Goal: Task Accomplishment & Management: Manage account settings

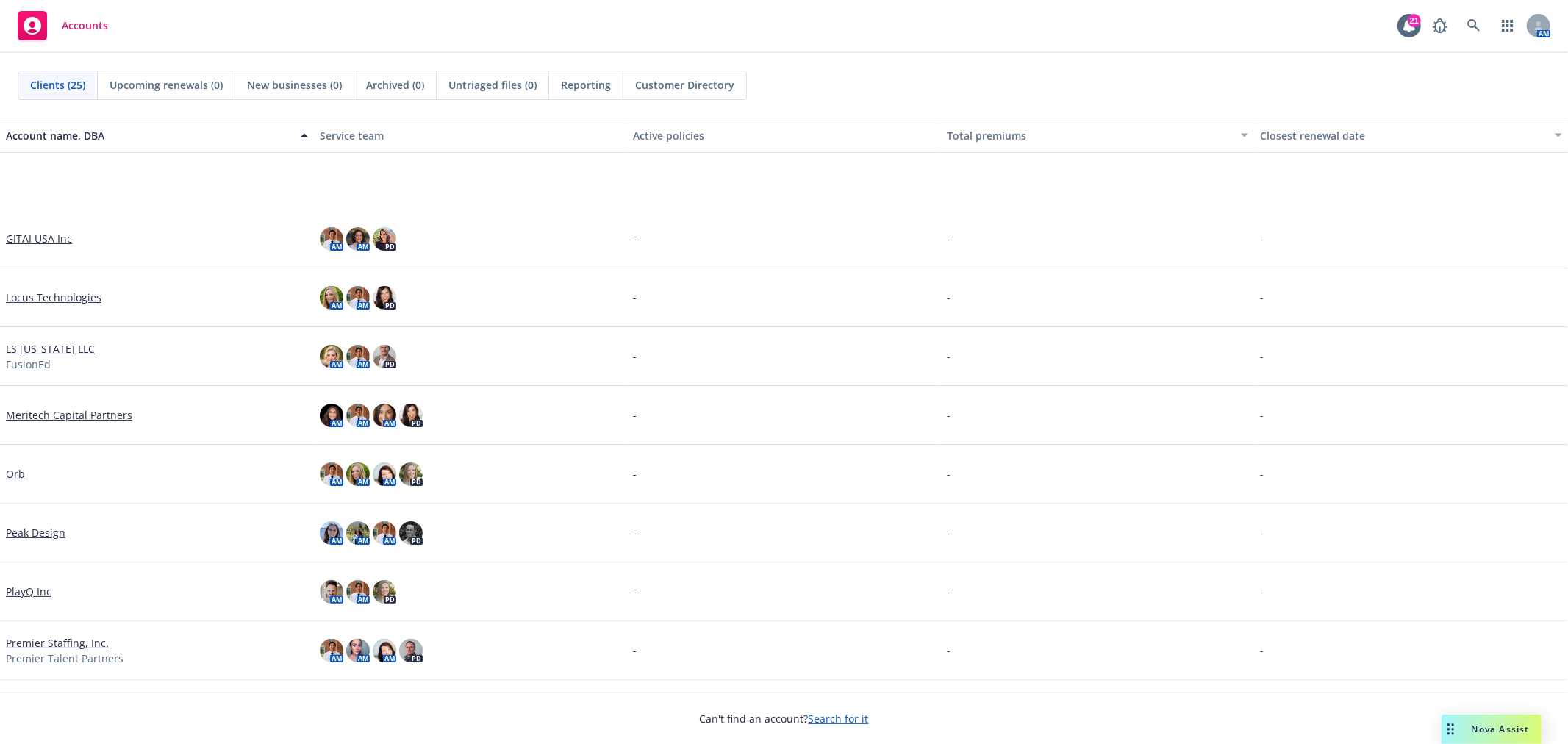
scroll to position [653, 0]
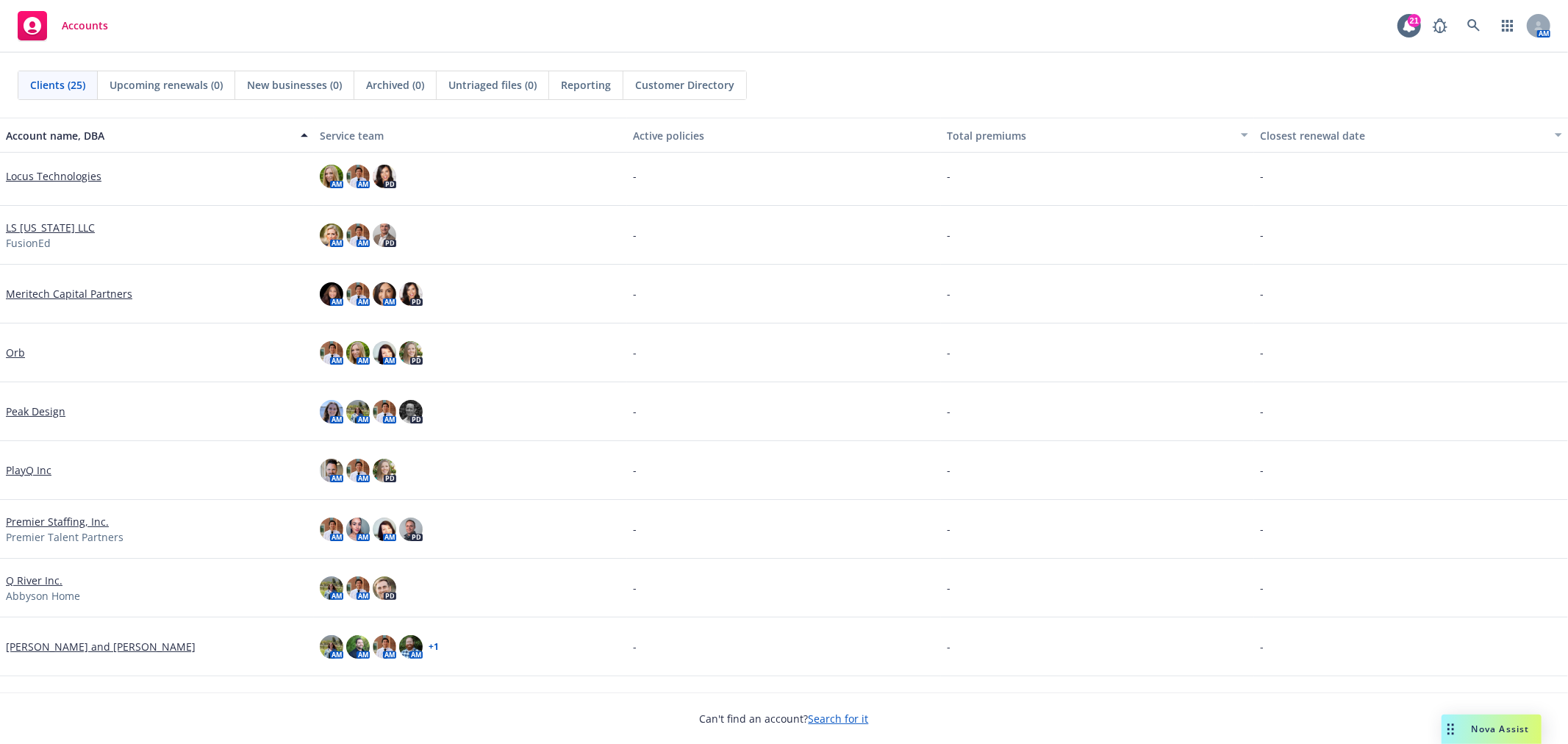
click at [18, 347] on link "Orb" at bounding box center [15, 353] width 19 height 16
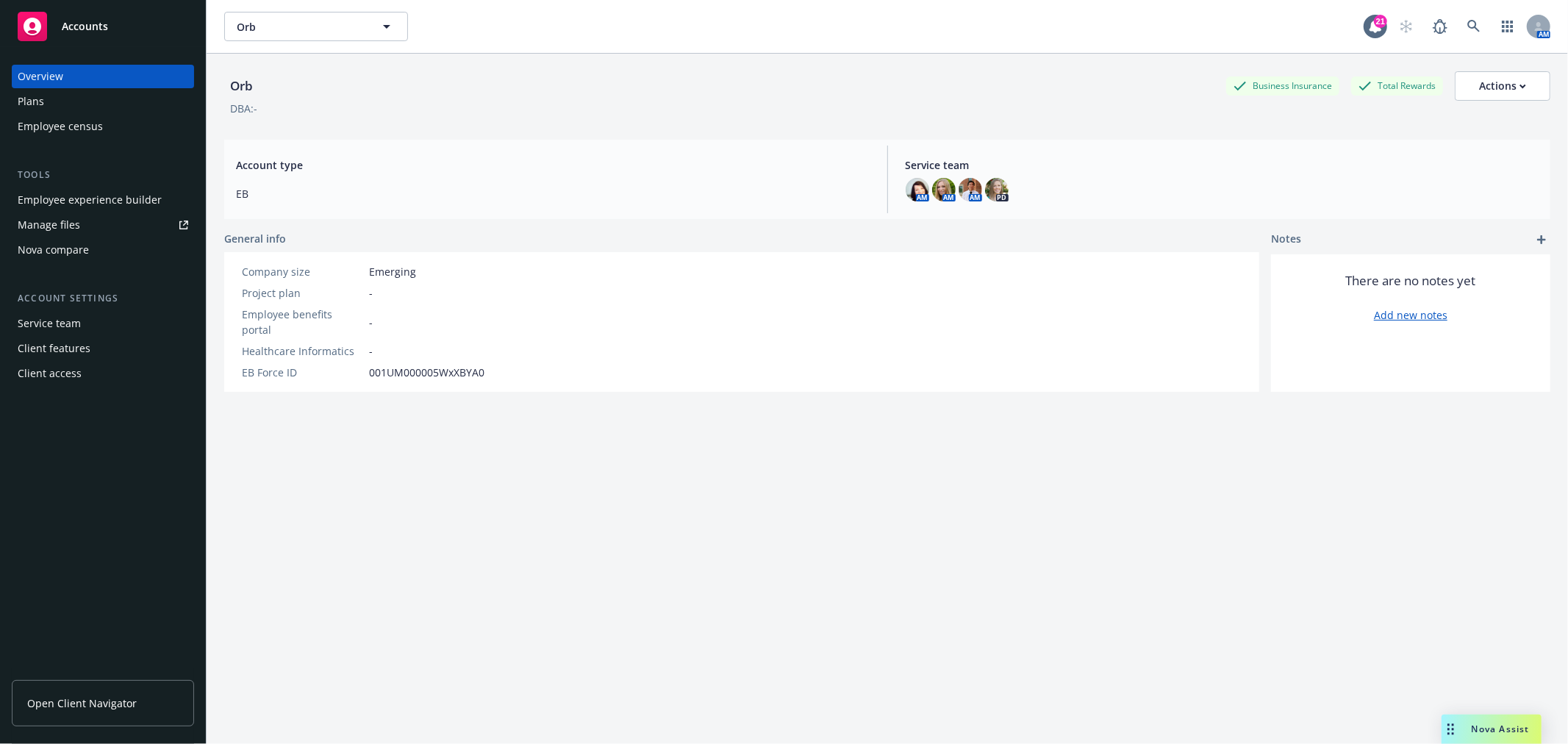
click at [77, 188] on div "Employee experience builder" at bounding box center [89, 200] width 144 height 24
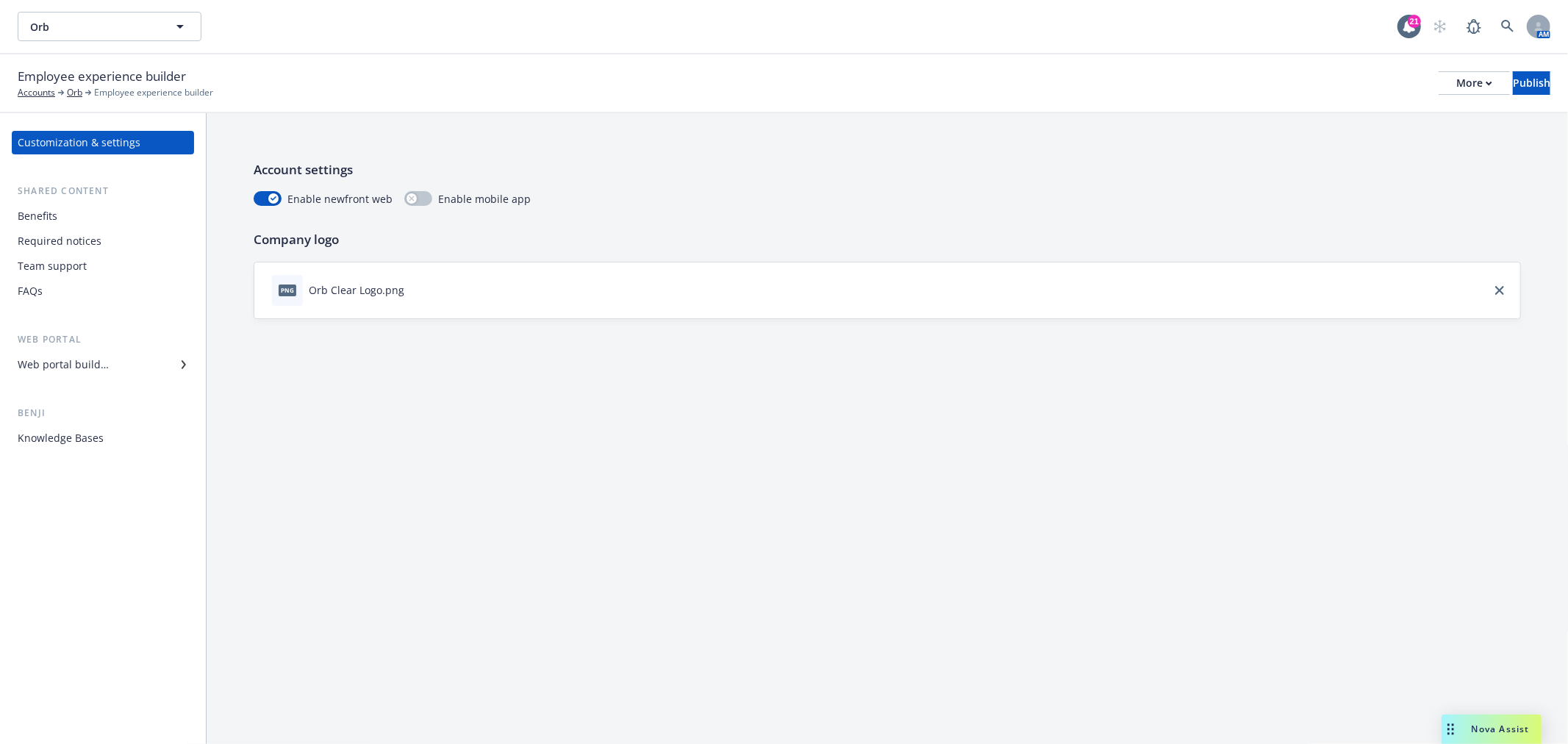
click at [98, 362] on div "Web portal builder" at bounding box center [63, 365] width 91 height 24
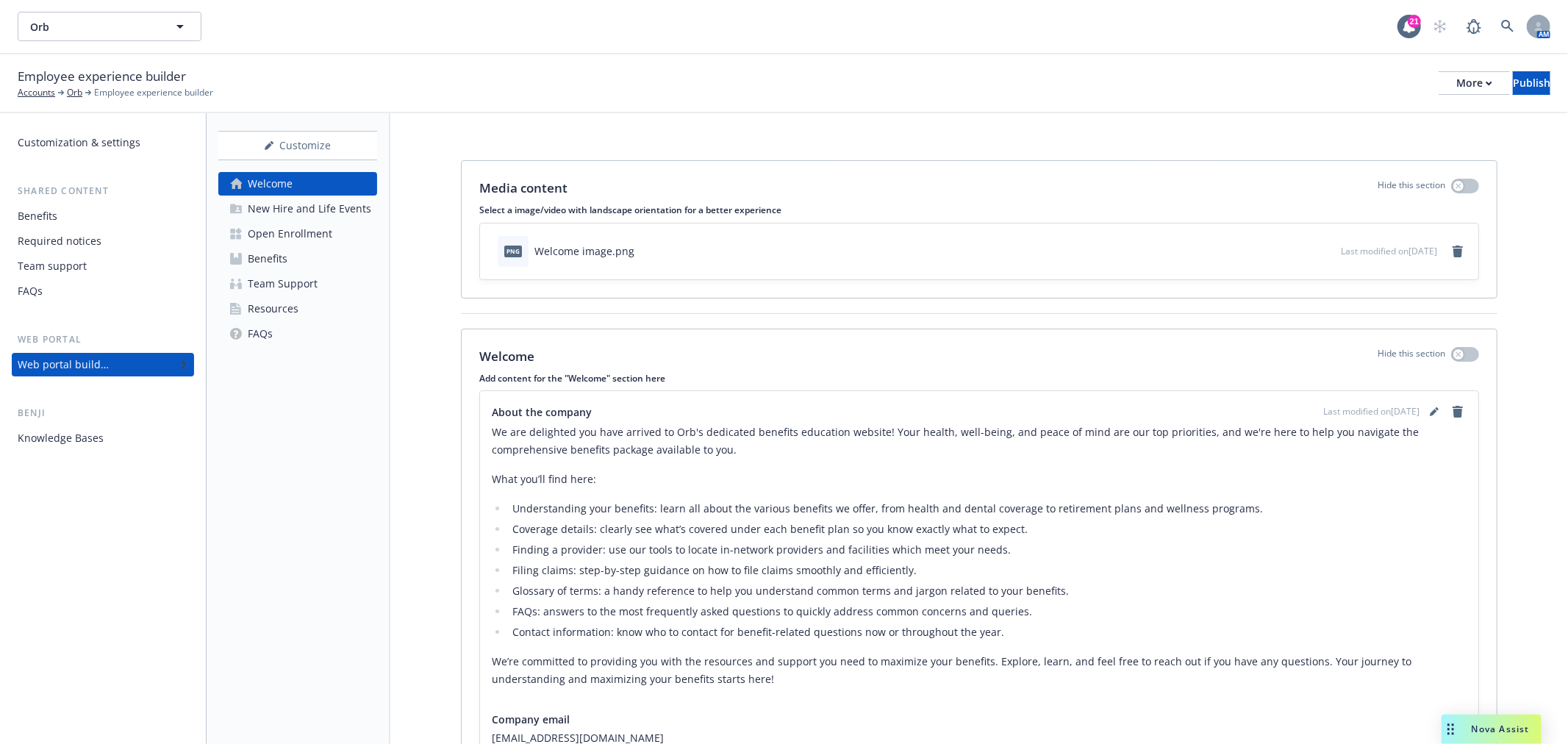
click at [268, 309] on div "Resources" at bounding box center [272, 309] width 51 height 24
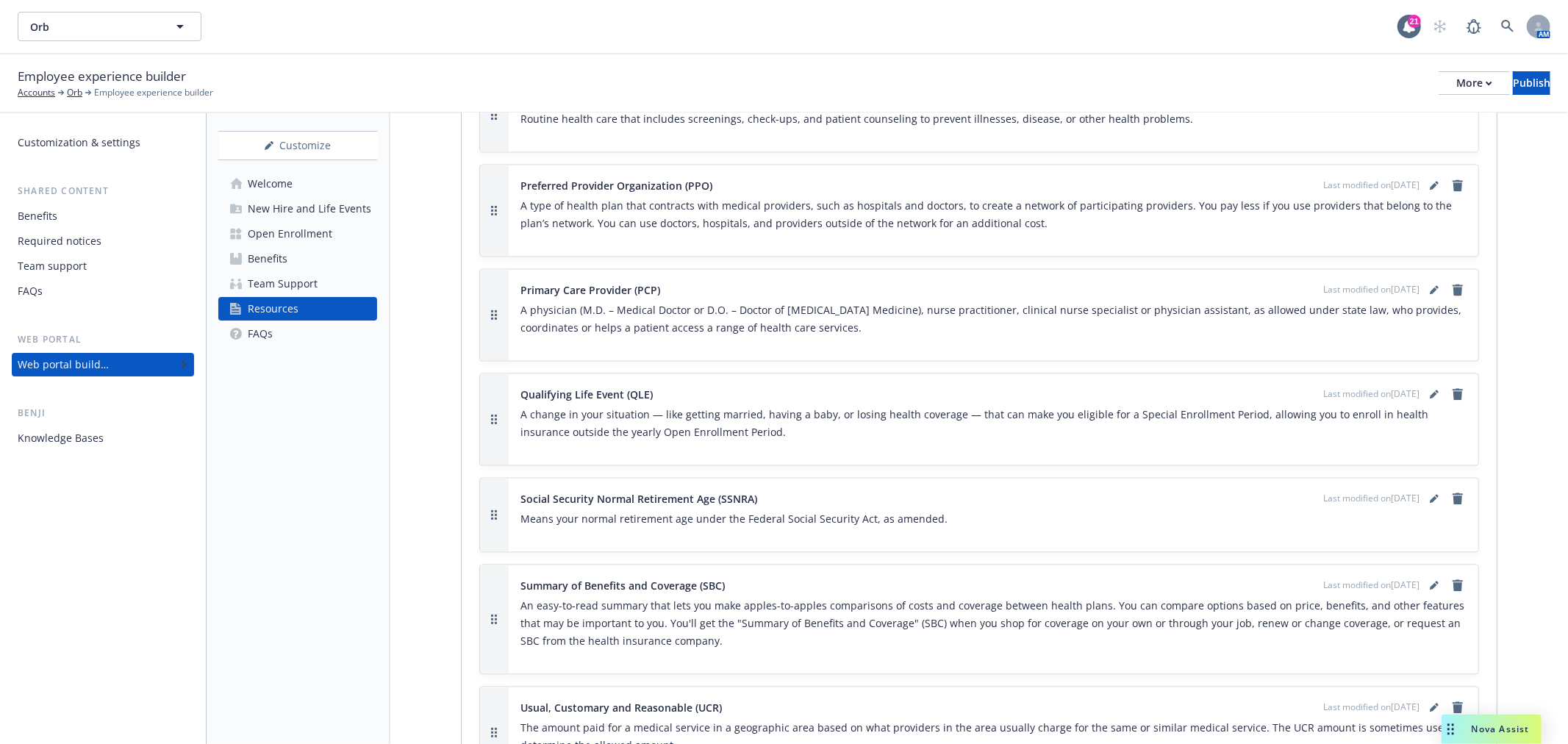
scroll to position [3002, 0]
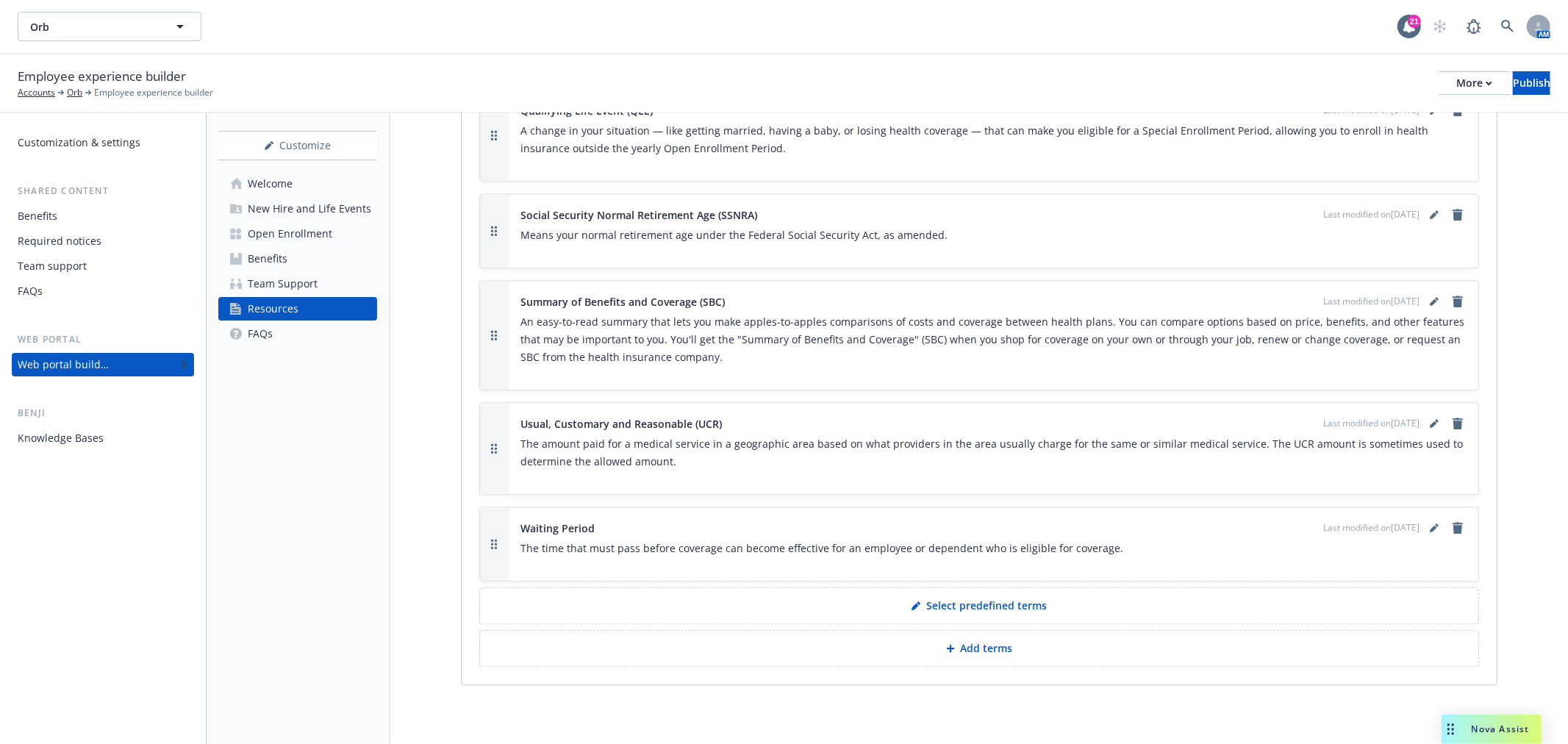
click at [81, 241] on div "Required notices" at bounding box center [59, 242] width 84 height 24
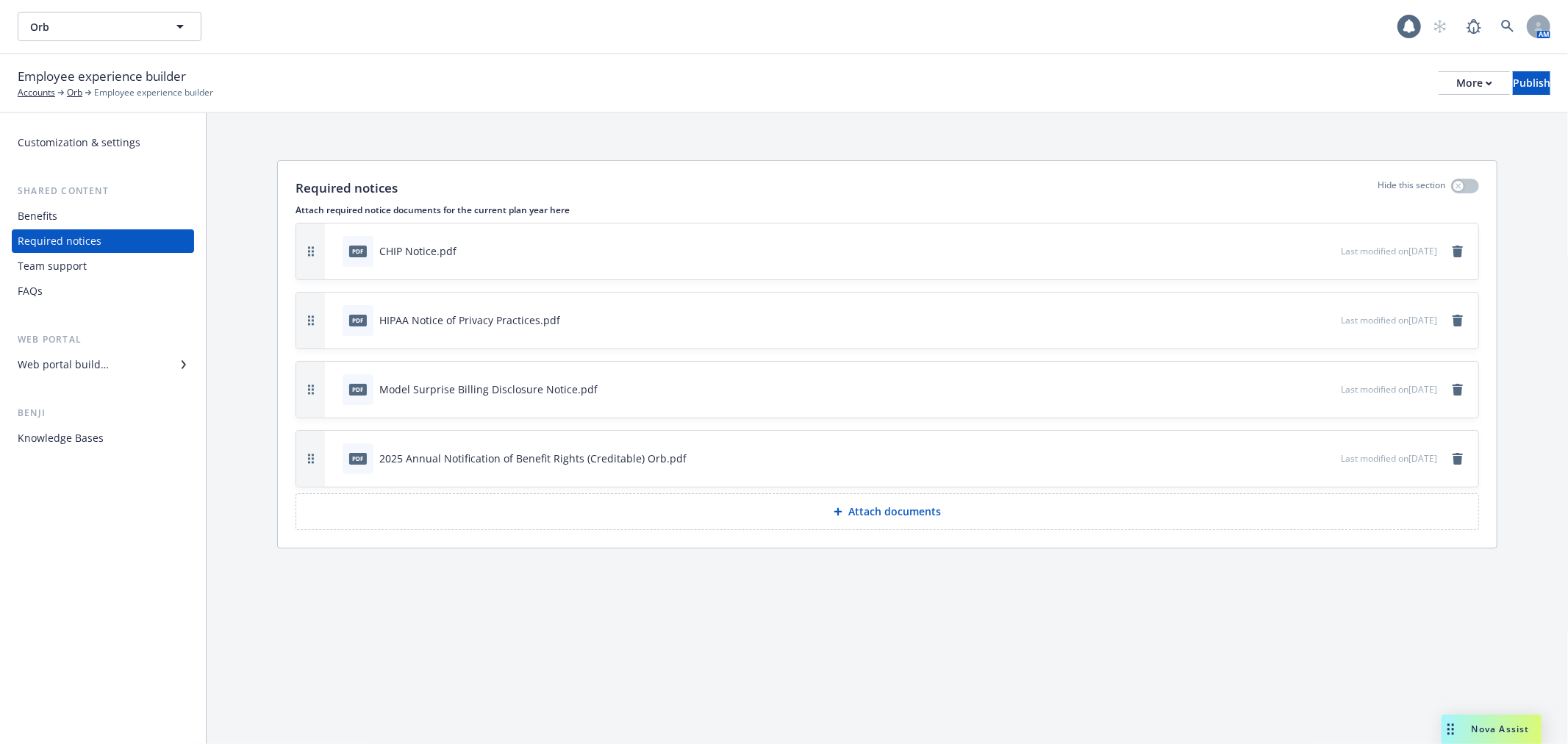
click at [906, 517] on p "Attach documents" at bounding box center [895, 511] width 93 height 15
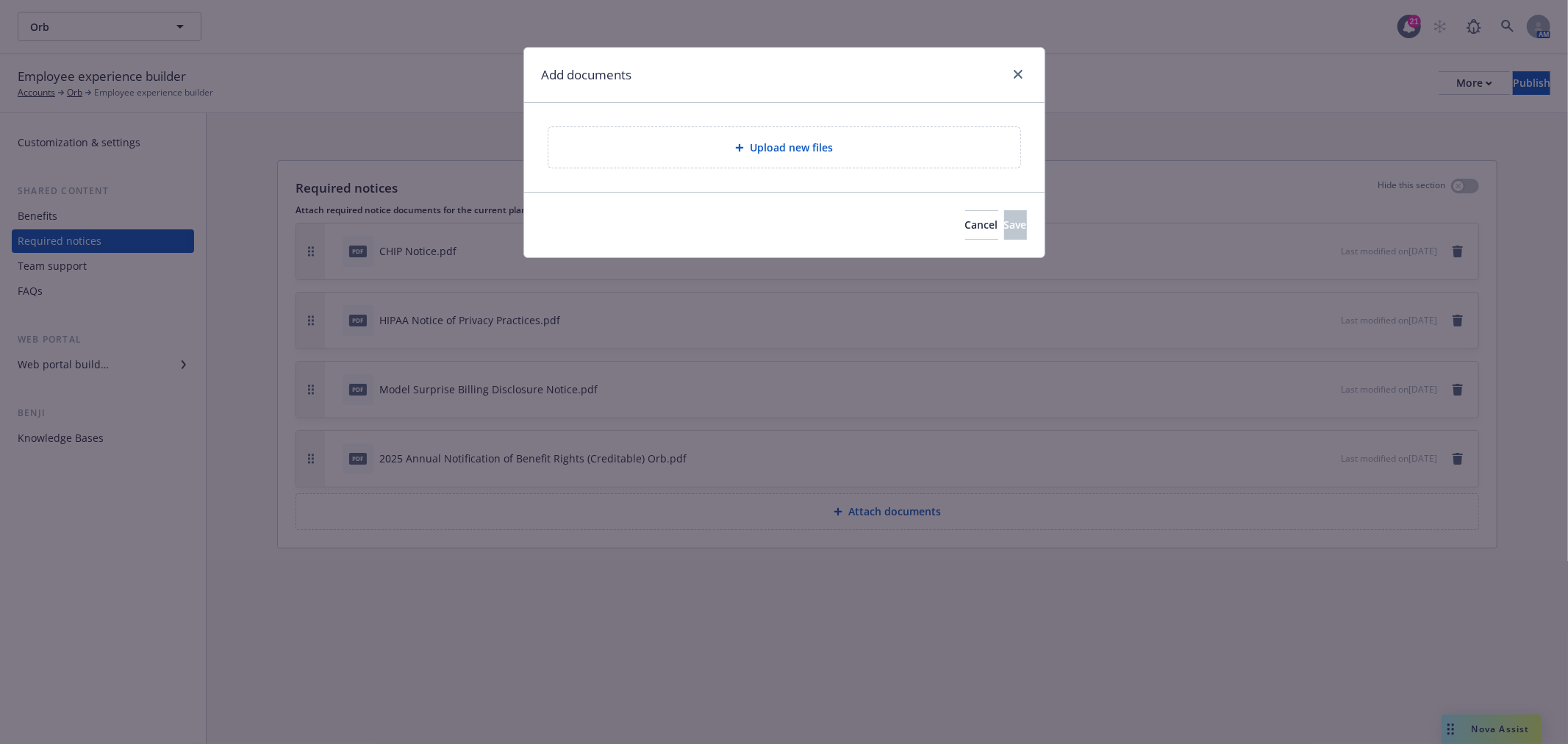
click at [794, 146] on span "Upload new files" at bounding box center [791, 148] width 83 height 16
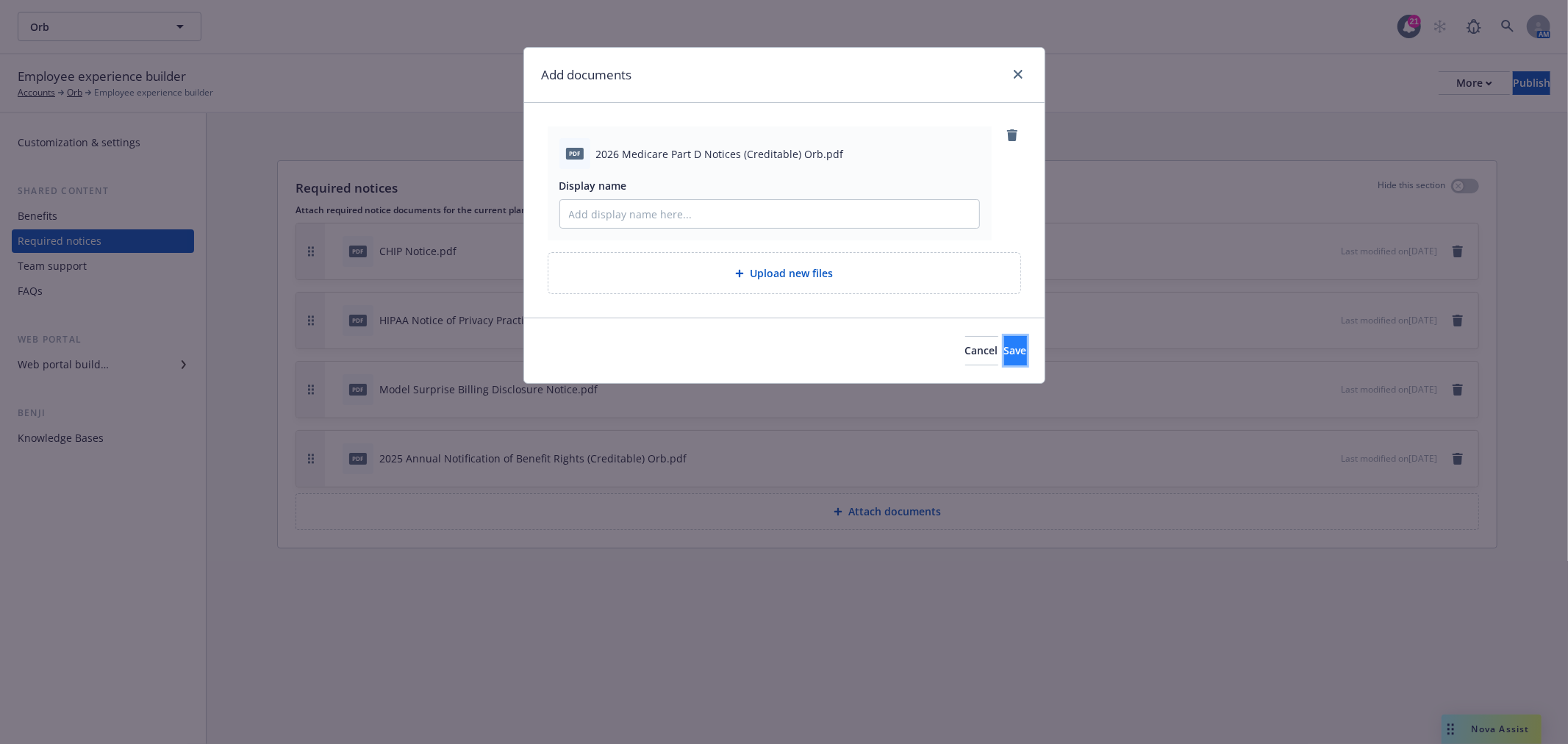
click at [1004, 343] on button "Save" at bounding box center [1015, 351] width 23 height 30
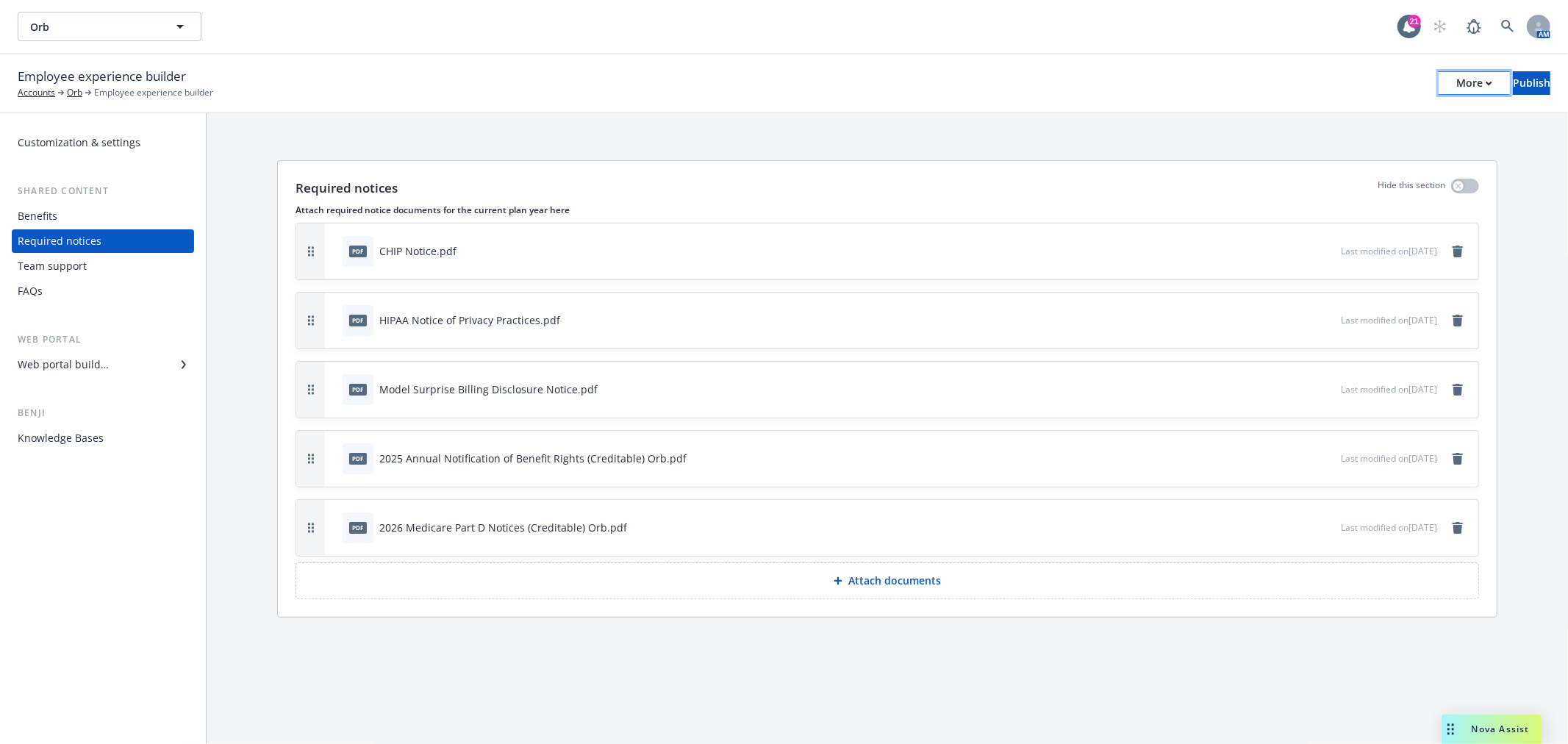
click at [1439, 83] on button "More" at bounding box center [1475, 83] width 71 height 24
click at [1342, 139] on link "Copy portal link" at bounding box center [1354, 146] width 218 height 30
click at [1552, 87] on div "Employee experience builder Accounts Orb Employee experience builder More Publi…" at bounding box center [784, 83] width 1568 height 58
click at [1527, 87] on button "Publish" at bounding box center [1532, 83] width 38 height 24
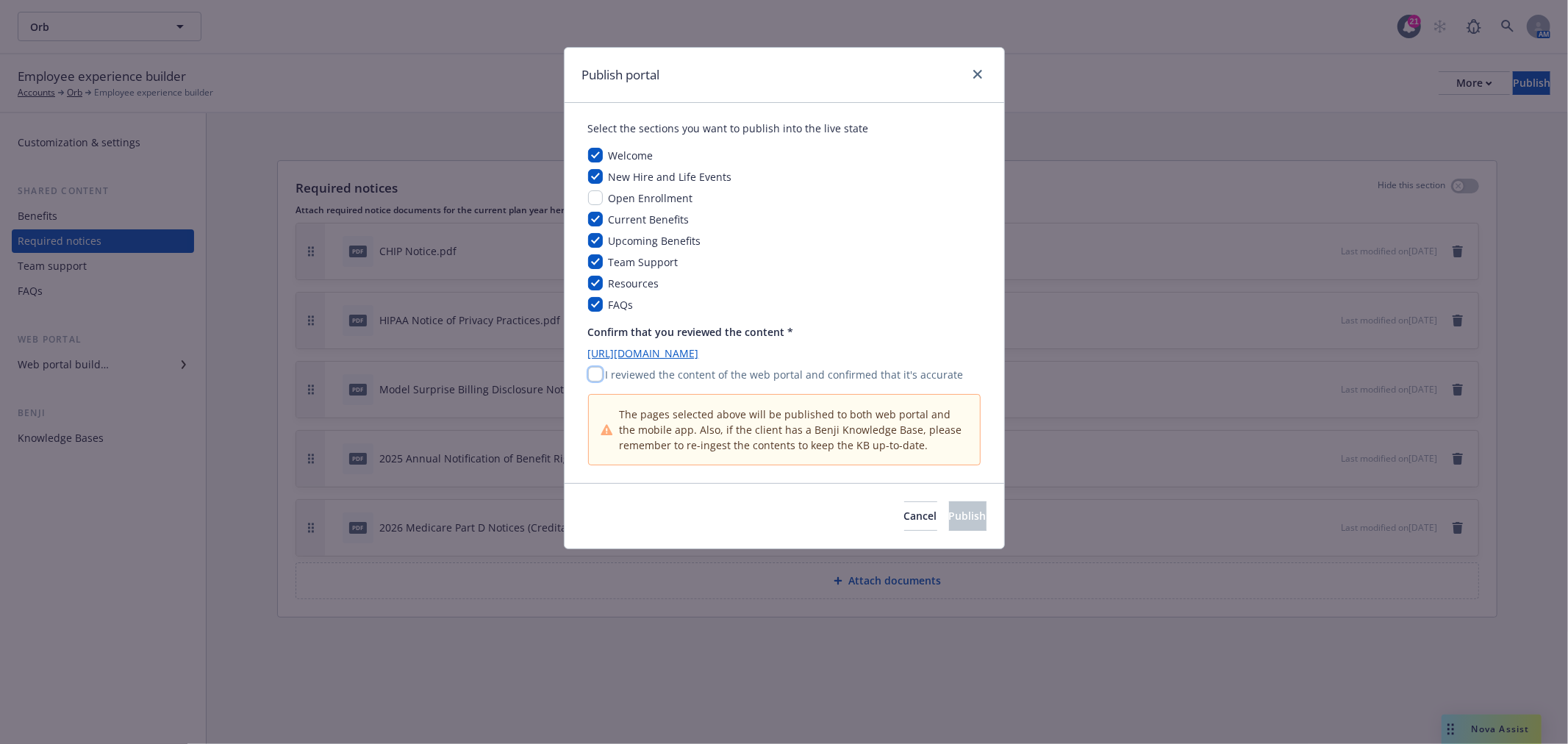
click at [597, 372] on input "checkbox" at bounding box center [595, 373] width 15 height 15
checkbox input "true"
click at [592, 239] on input "checkbox" at bounding box center [595, 240] width 15 height 15
checkbox input "false"
click at [949, 511] on button "Publish" at bounding box center [968, 516] width 38 height 30
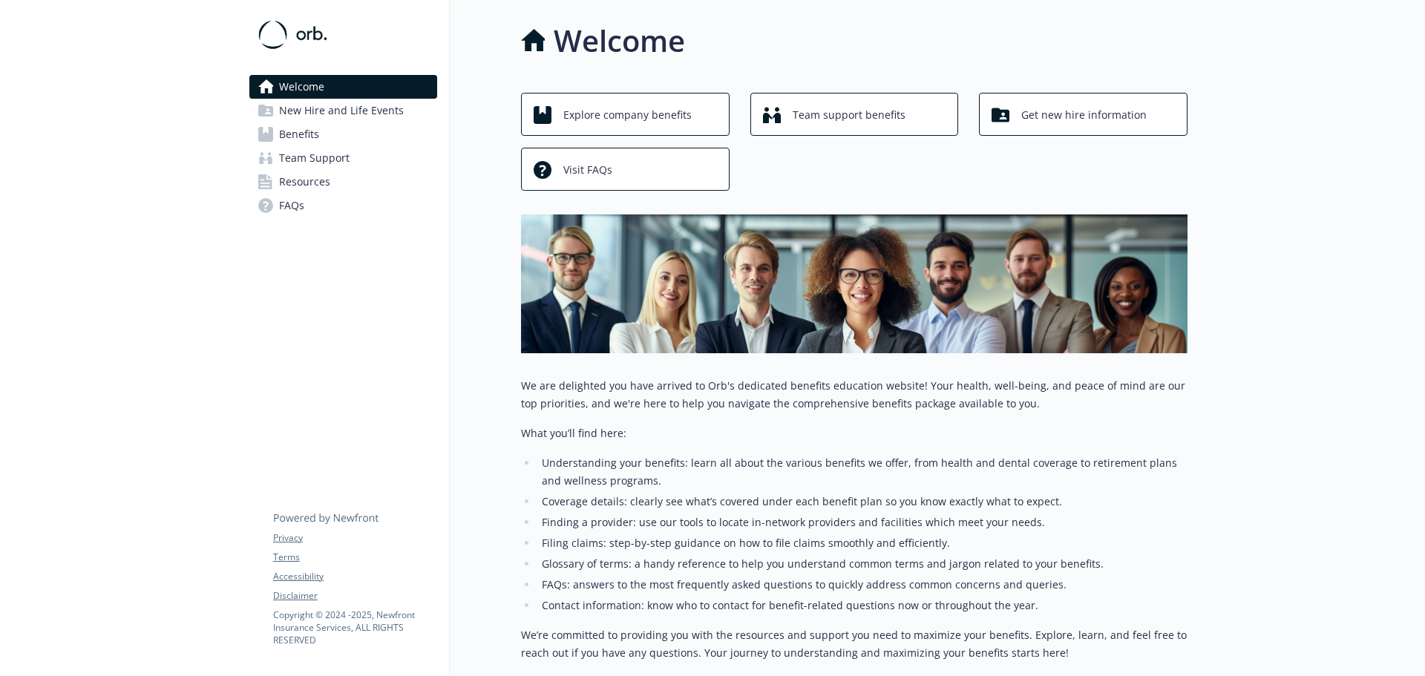
click at [306, 186] on span "Resources" at bounding box center [304, 182] width 51 height 24
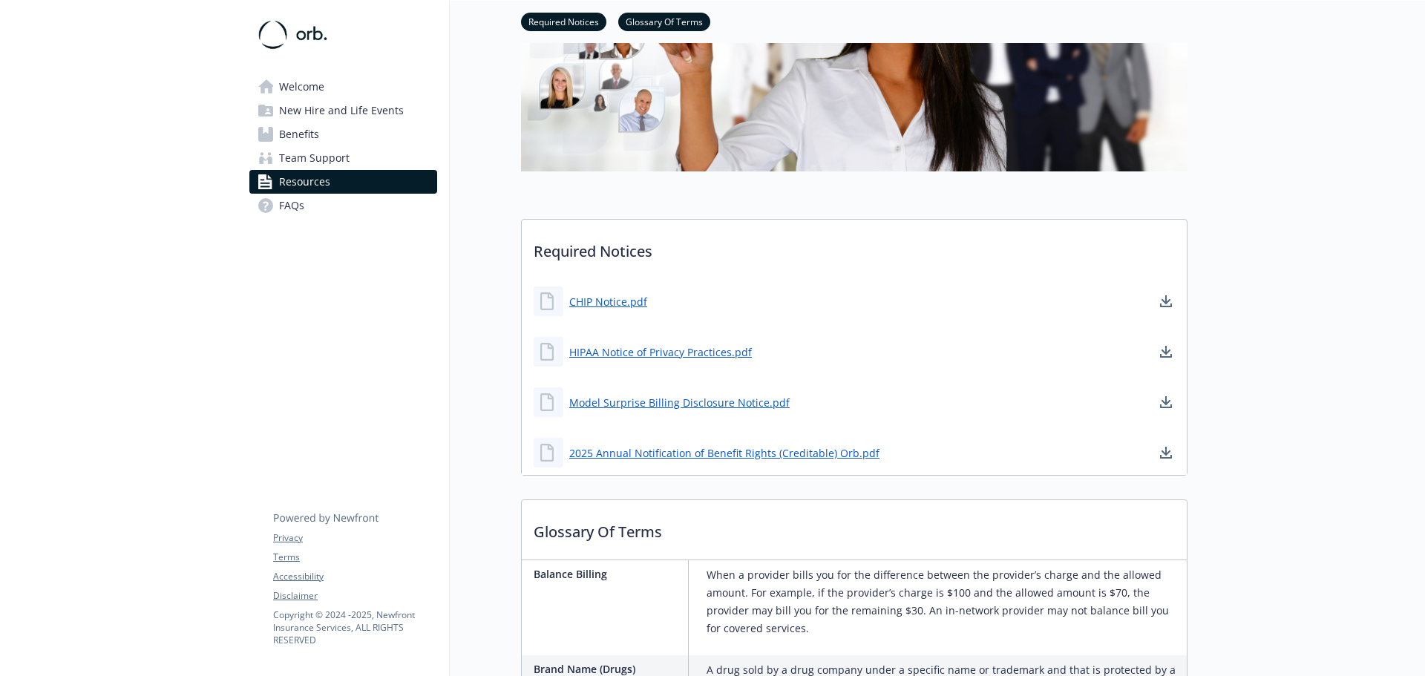
scroll to position [223, 0]
